Goal: Task Accomplishment & Management: Manage account settings

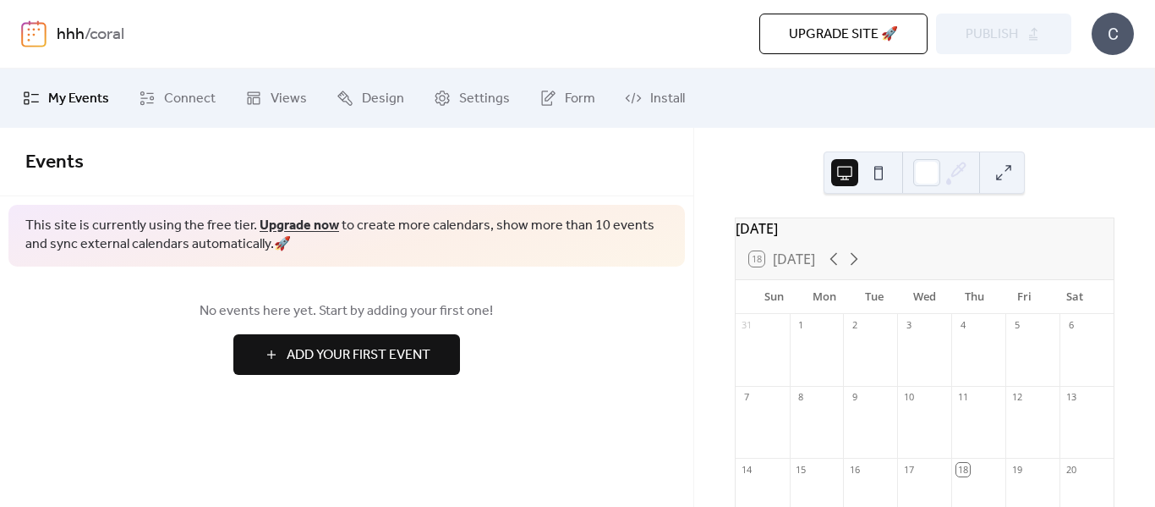
click at [479, 133] on div "Events" at bounding box center [346, 162] width 693 height 69
click at [29, 30] on img at bounding box center [33, 33] width 25 height 27
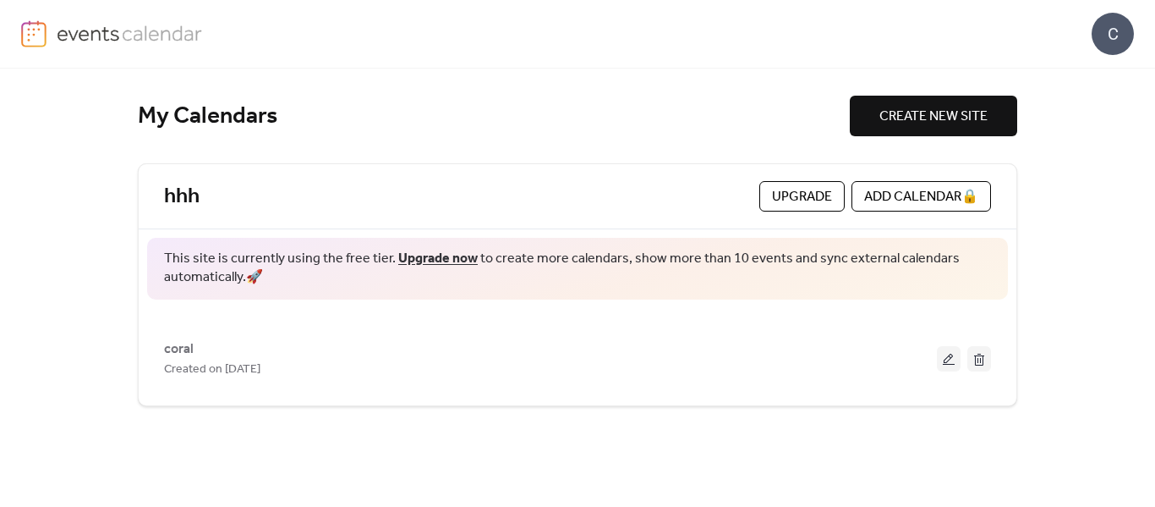
click at [141, 24] on img at bounding box center [130, 32] width 146 height 25
click at [113, 41] on img at bounding box center [130, 32] width 146 height 25
click at [37, 34] on img at bounding box center [33, 33] width 25 height 27
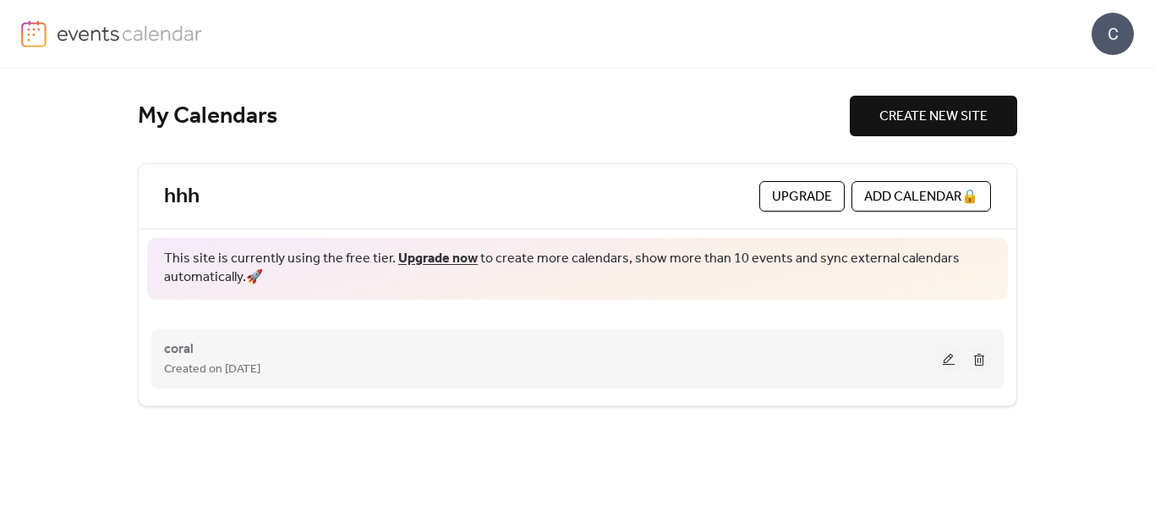
click at [967, 352] on button at bounding box center [979, 358] width 24 height 25
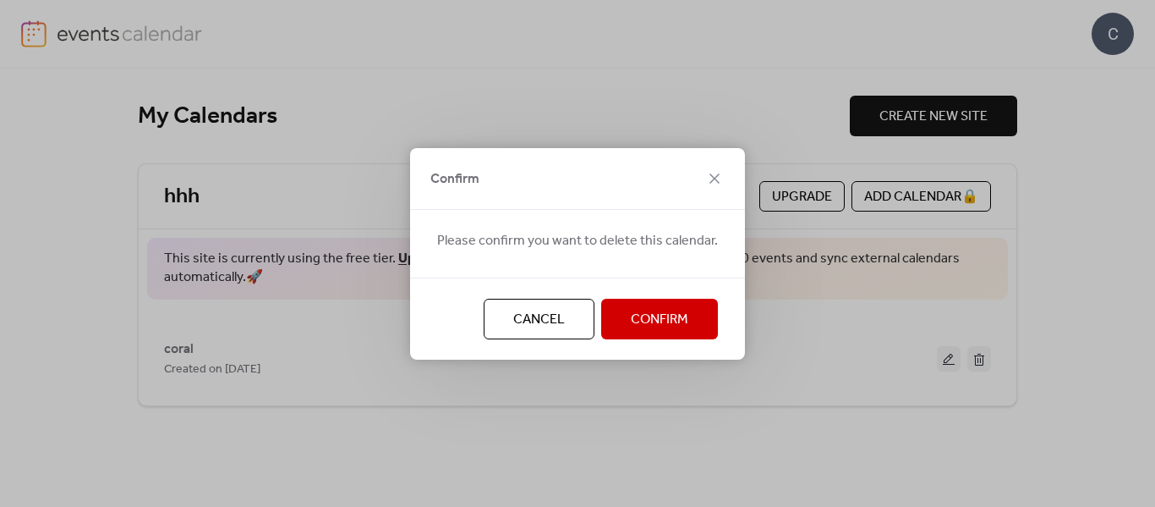
click at [677, 321] on span "Confirm" at bounding box center [660, 320] width 58 height 20
